Goal: Transaction & Acquisition: Purchase product/service

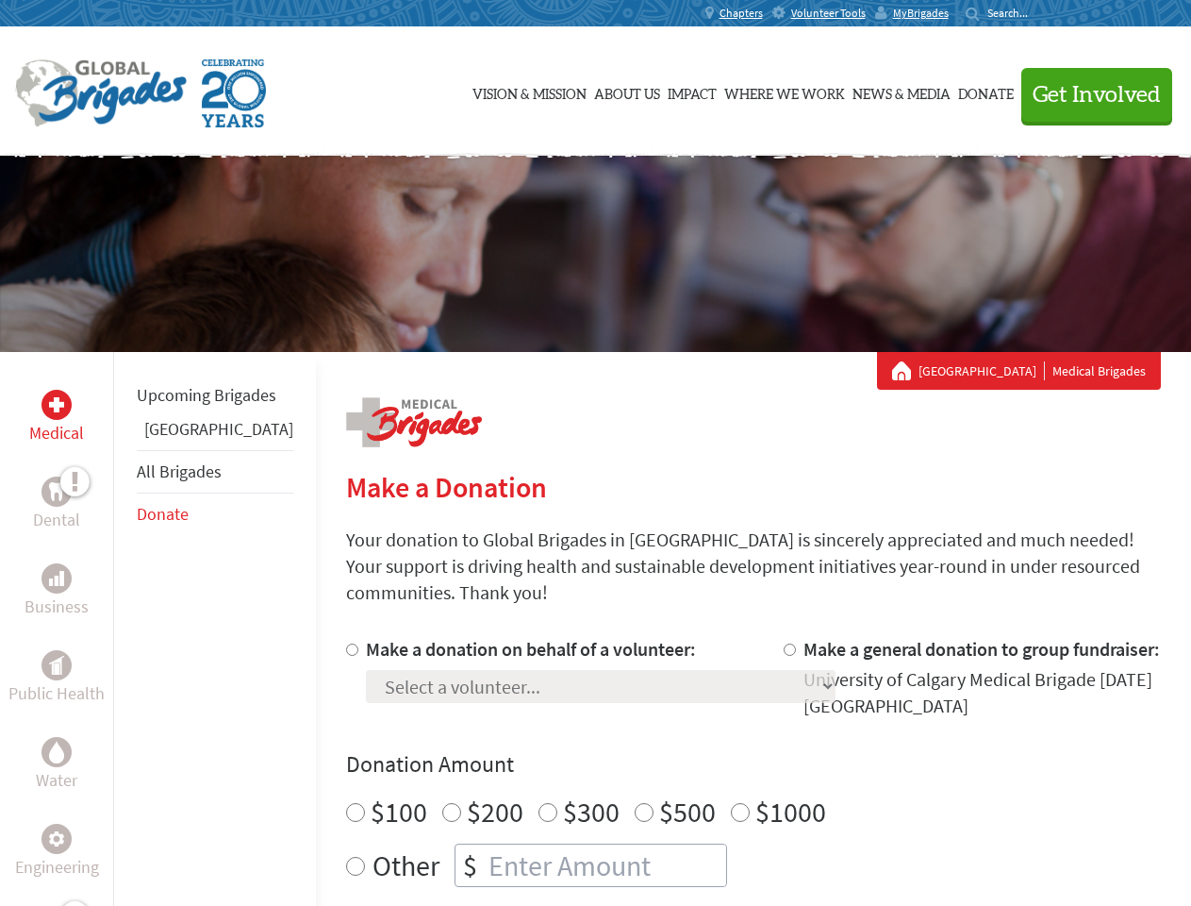
click at [1041, 13] on div "Search for:" at bounding box center [1003, 13] width 75 height 15
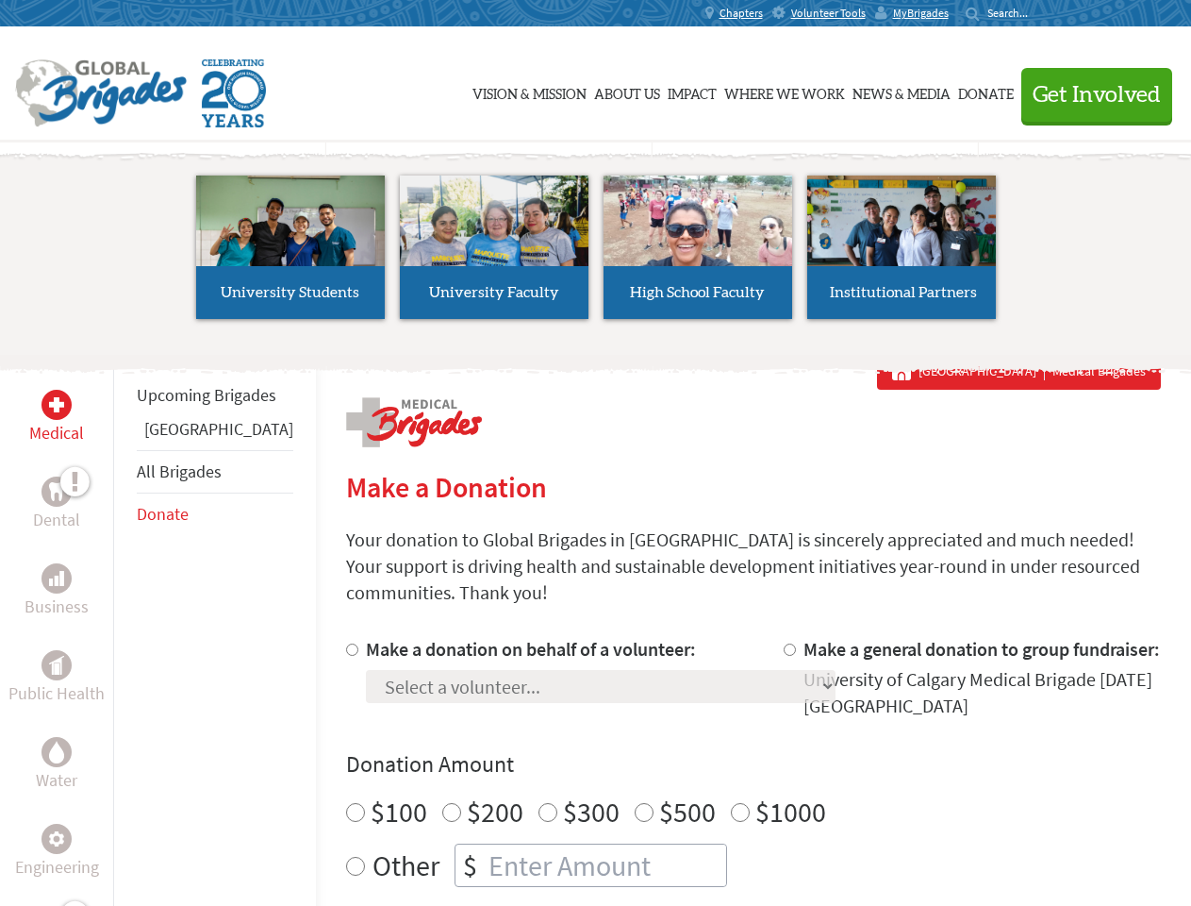
click at [1089, 94] on span "Get Involved" at bounding box center [1097, 95] width 128 height 23
click at [596, 254] on li "High School Faculty" at bounding box center [698, 247] width 204 height 174
click at [125, 628] on div "Upcoming Brigades Panama All Brigades Donate" at bounding box center [214, 805] width 203 height 906
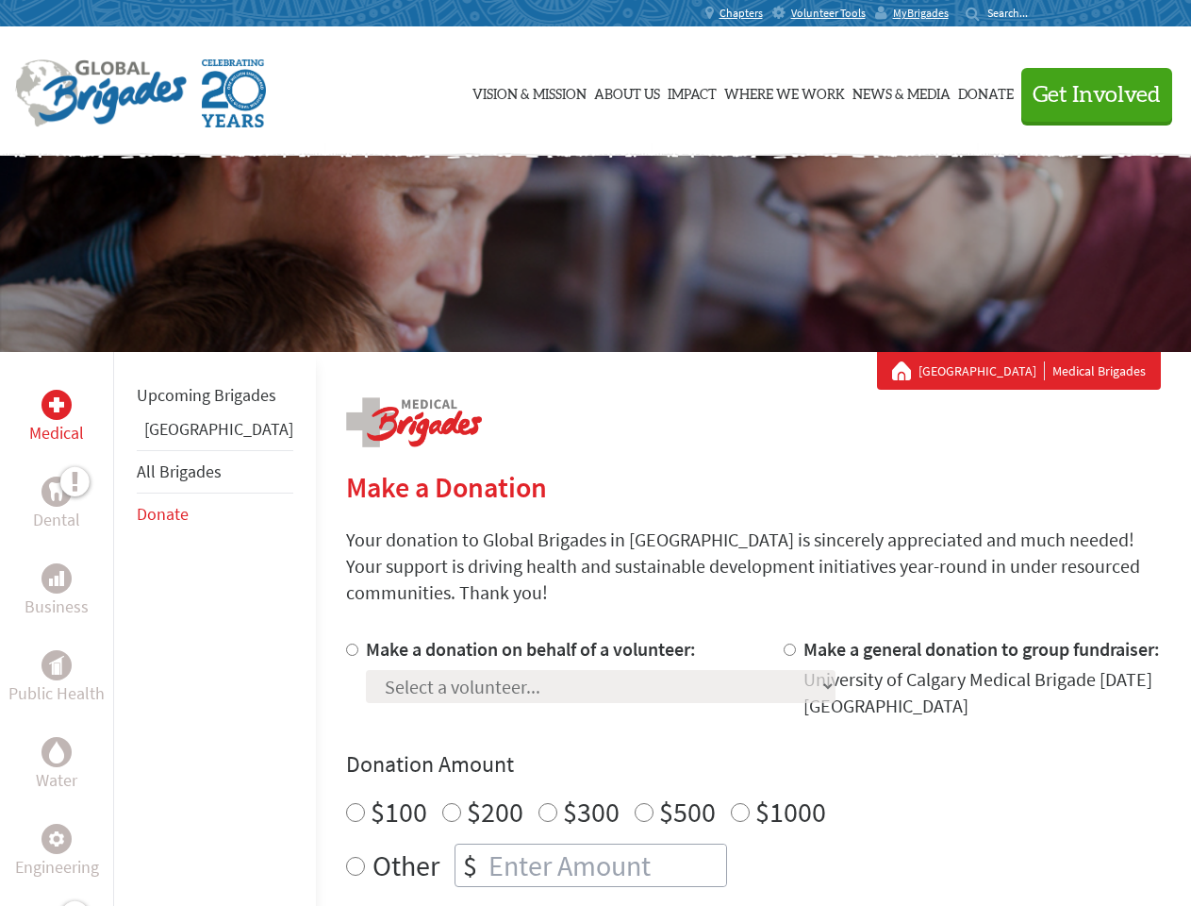
click at [721, 757] on div "Donation Amount $100 $200 $300 $500 $1000 Other $" at bounding box center [753, 818] width 815 height 138
click at [346, 643] on input "Make a donation on behalf of a volunteer:" at bounding box center [352, 649] width 12 height 12
radio input "true"
click at [784, 643] on input "Make a general donation to group fundraiser:" at bounding box center [790, 649] width 12 height 12
radio input "true"
